Goal: Task Accomplishment & Management: Use online tool/utility

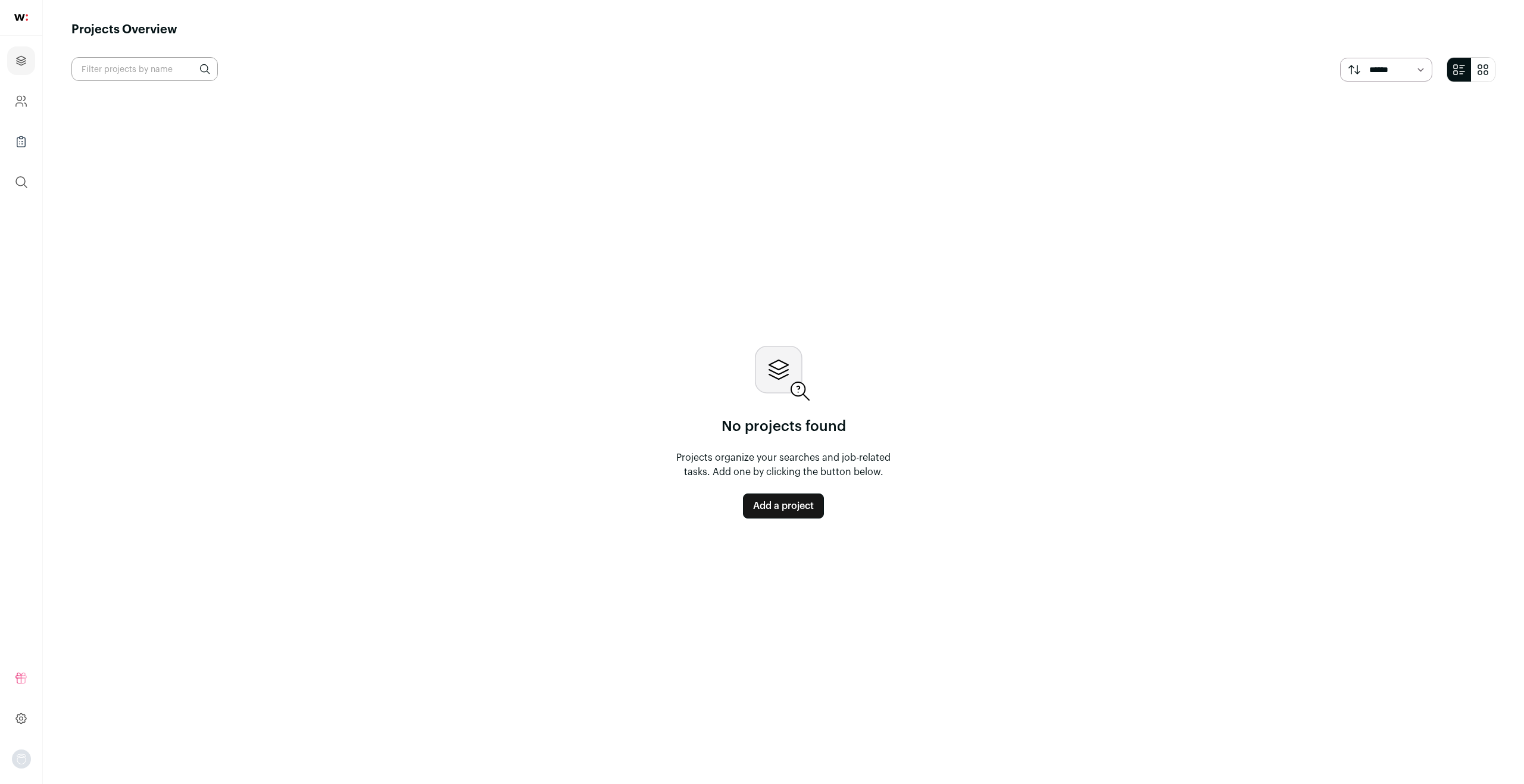
click at [776, 501] on link "Add a project" at bounding box center [782, 506] width 81 height 25
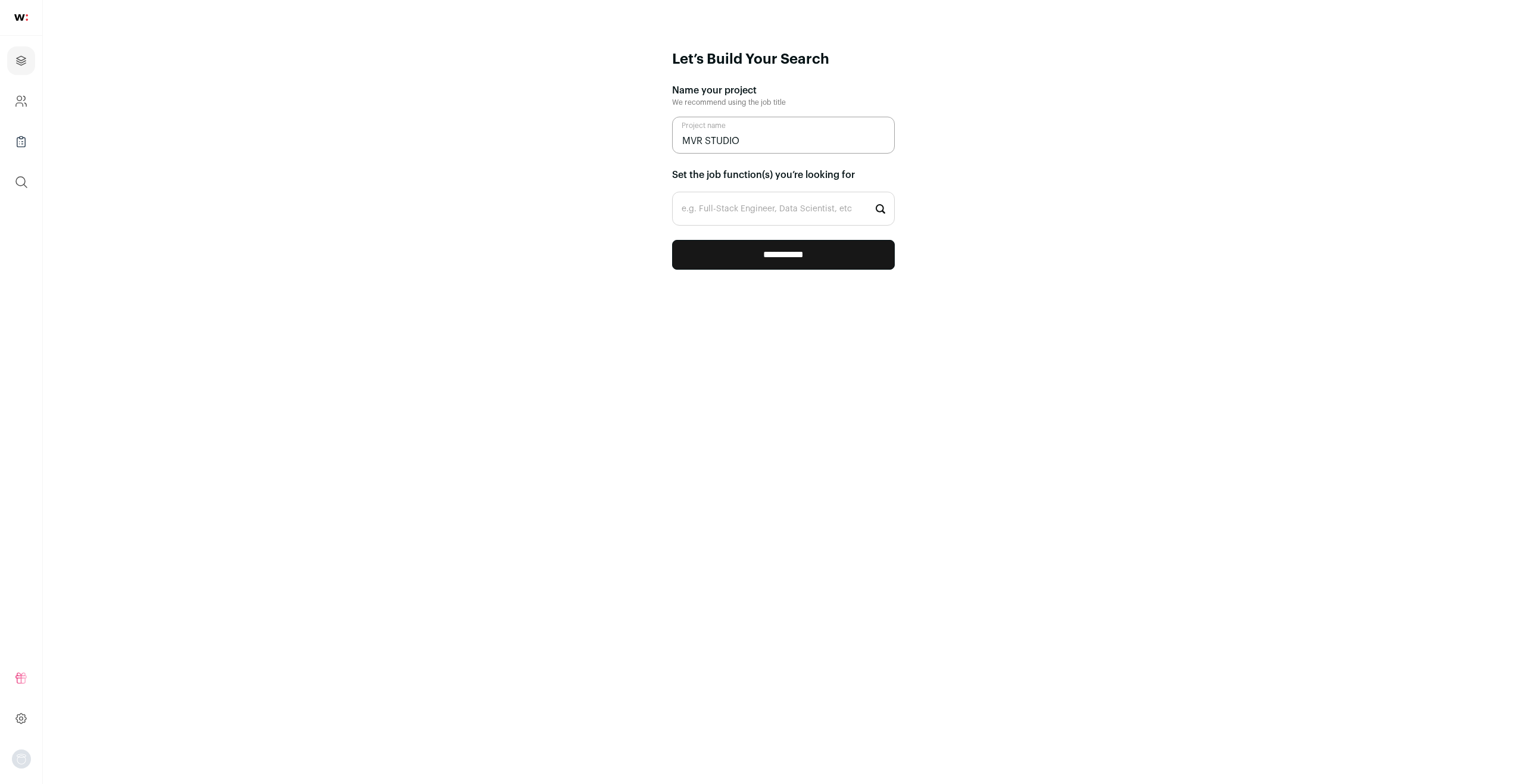
type input "MVR STUDIO"
drag, startPoint x: 805, startPoint y: 212, endPoint x: 798, endPoint y: 216, distance: 8.1
click at [798, 212] on input "e.g. Full-Stack Engineer, Data Scientist, etc" at bounding box center [783, 208] width 223 height 34
